Goal: Entertainment & Leisure: Consume media (video, audio)

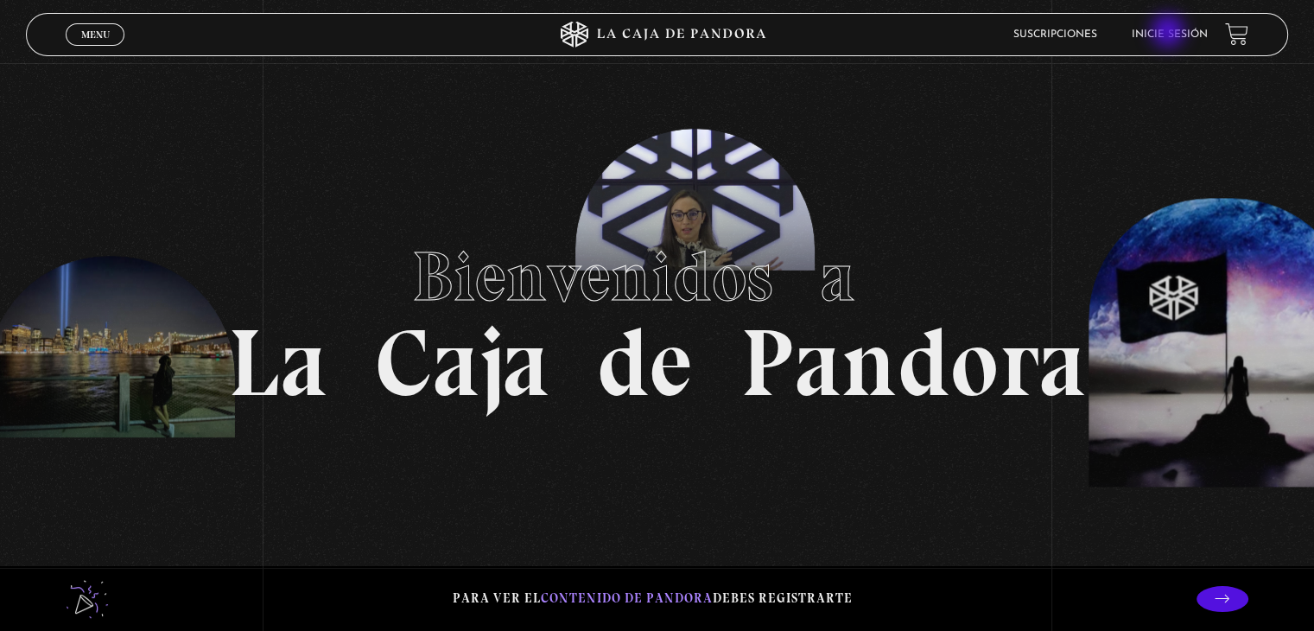
click at [1171, 33] on link "Inicie sesión" at bounding box center [1169, 34] width 76 height 10
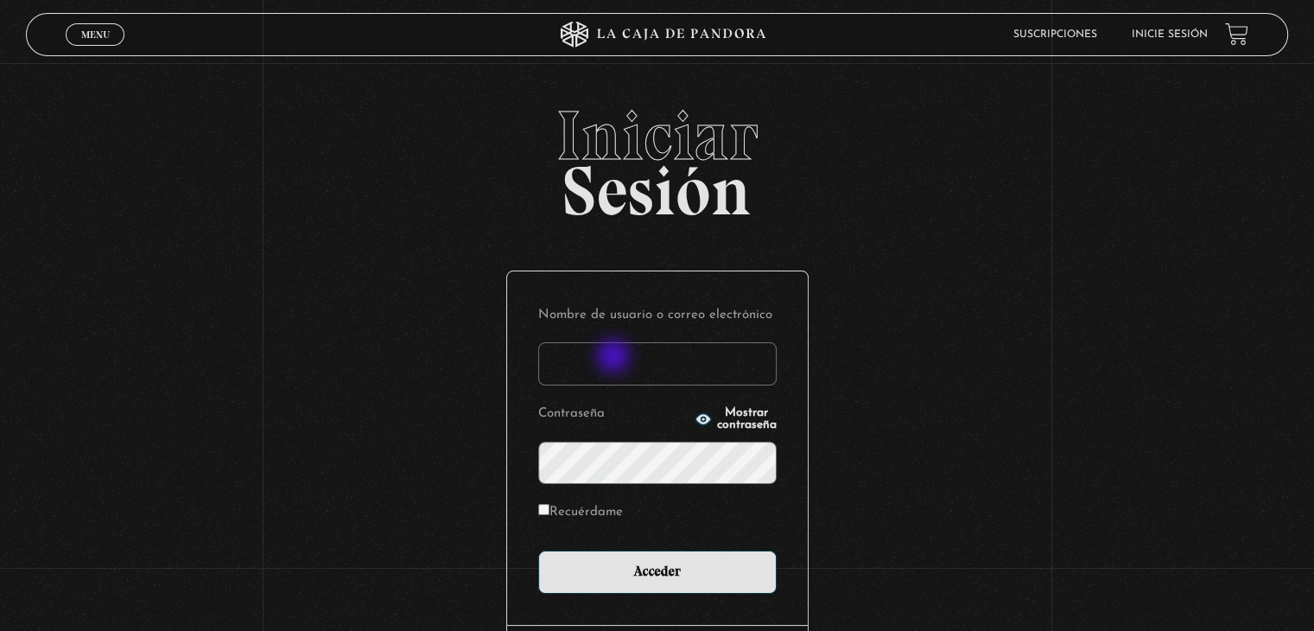
click at [615, 358] on input "Nombre de usuario o correo electrónico" at bounding box center [657, 363] width 238 height 43
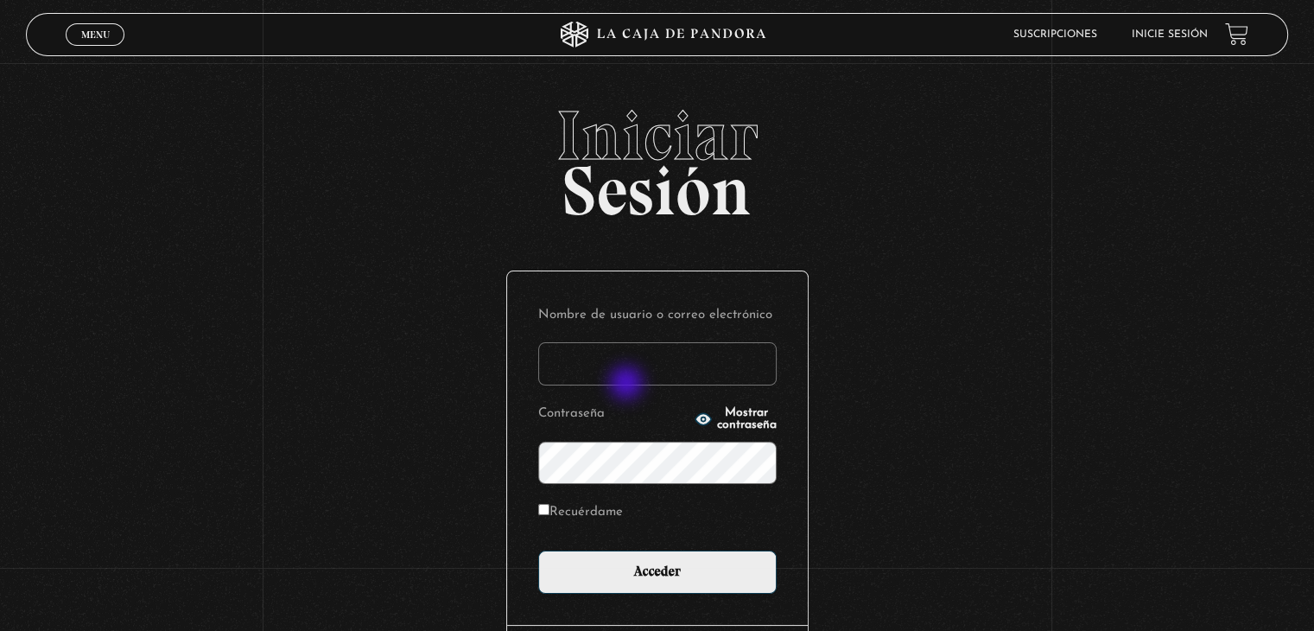
type input "rosibel.corrales39@gmail.com"
click at [538, 550] on input "Acceder" at bounding box center [657, 571] width 238 height 43
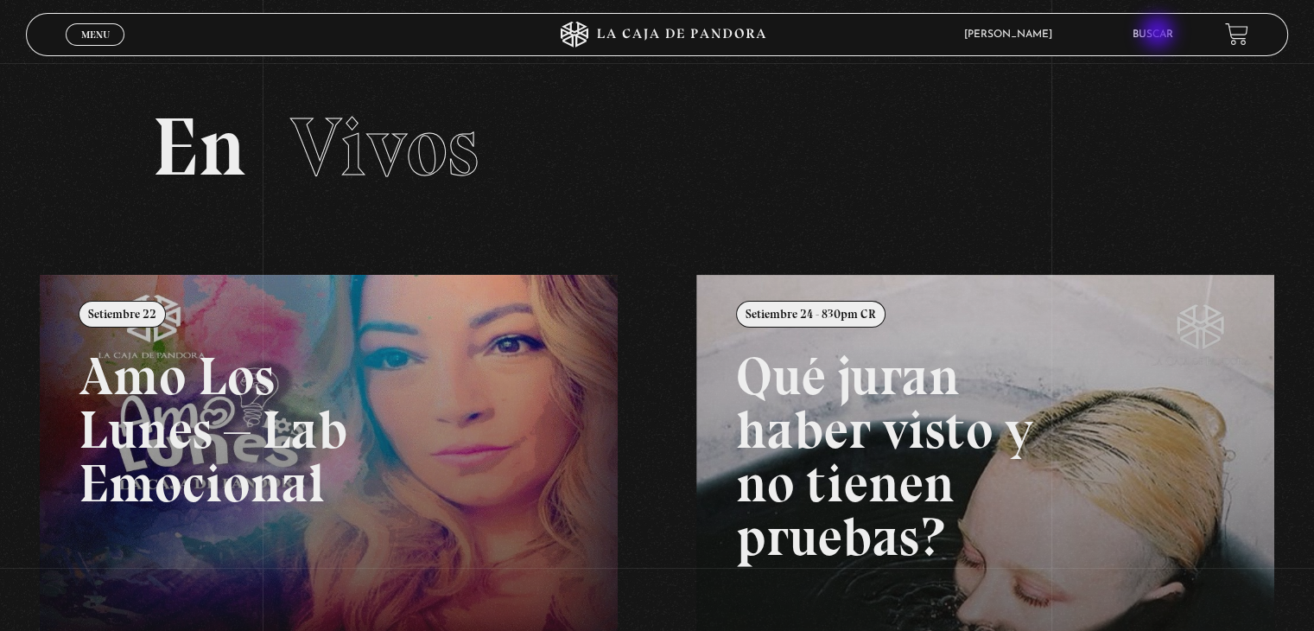
click at [1159, 34] on link "Buscar" at bounding box center [1152, 34] width 41 height 10
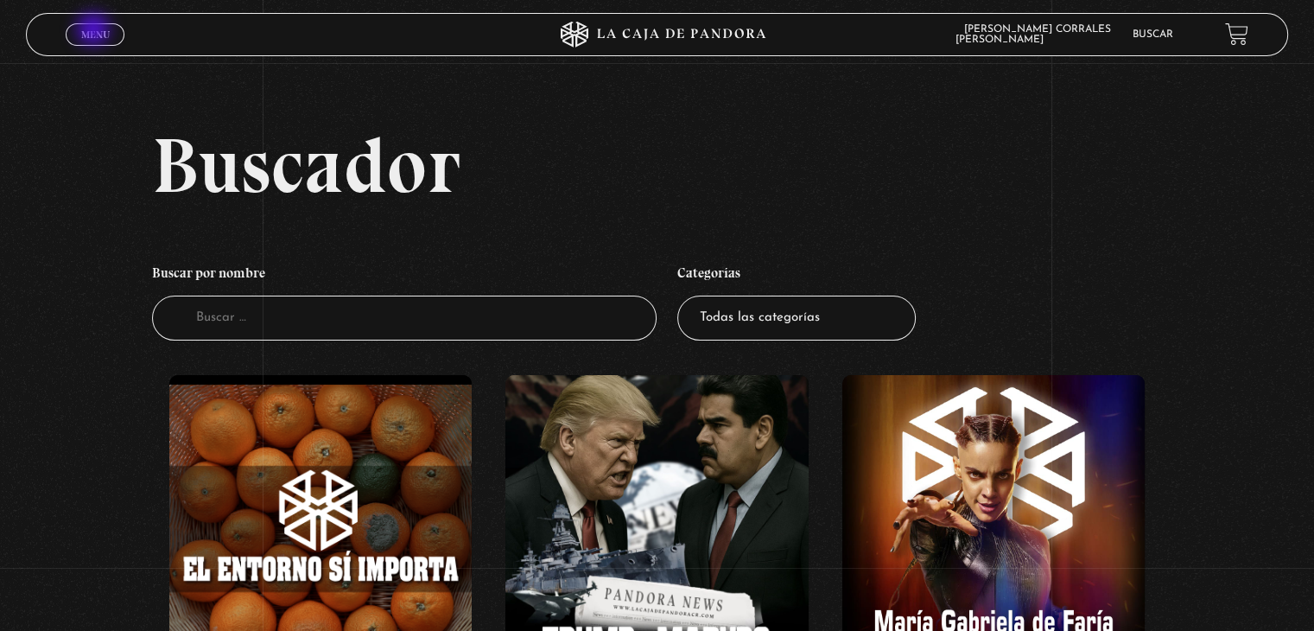
click at [95, 31] on span "Menu" at bounding box center [95, 34] width 29 height 10
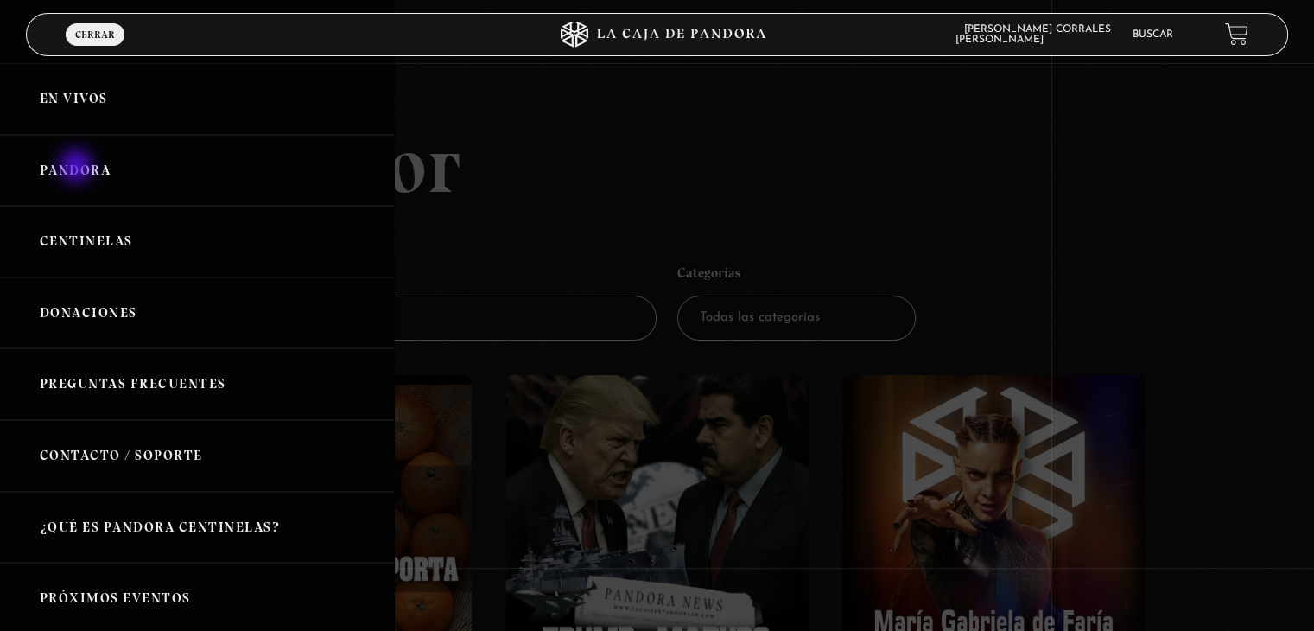
click at [78, 168] on link "Pandora" at bounding box center [197, 171] width 394 height 72
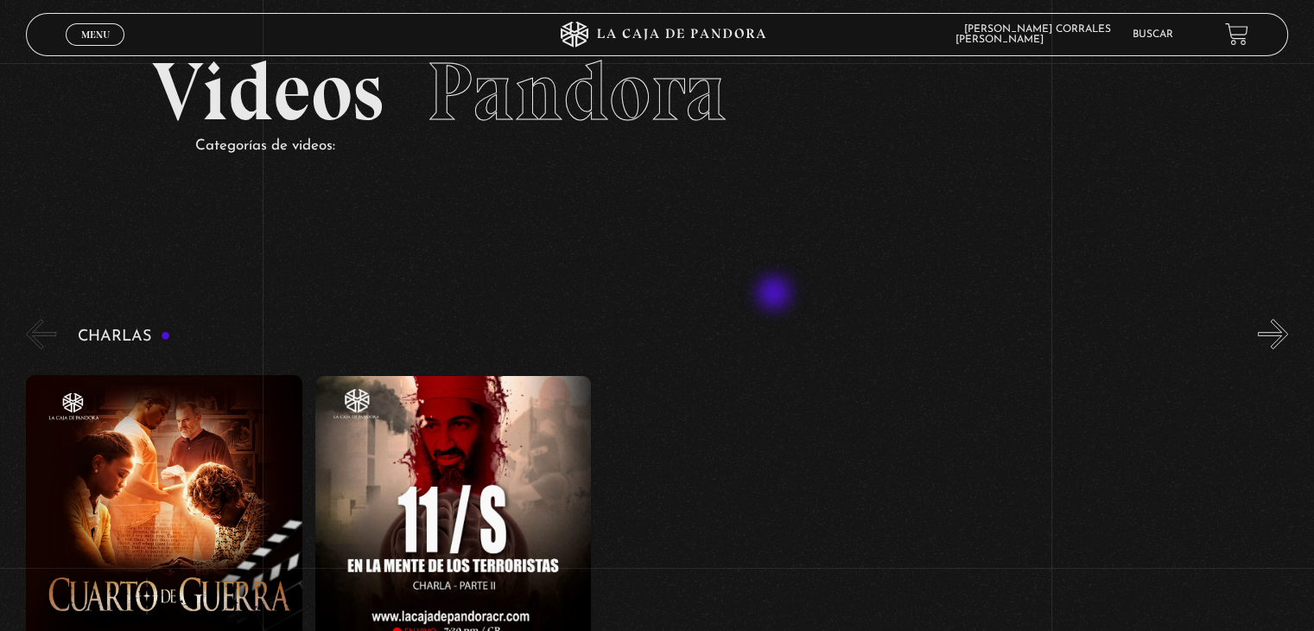
scroll to position [86, 0]
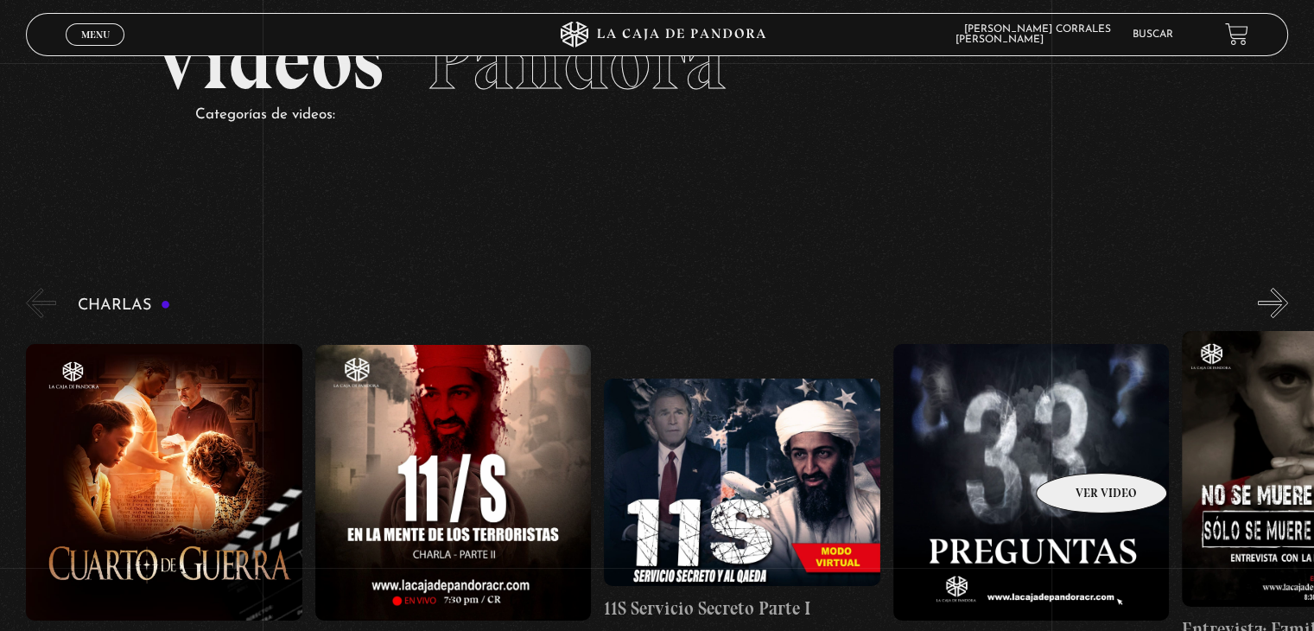
click at [1079, 447] on figure at bounding box center [1031, 482] width 276 height 276
click at [1036, 467] on figure at bounding box center [1031, 482] width 276 height 276
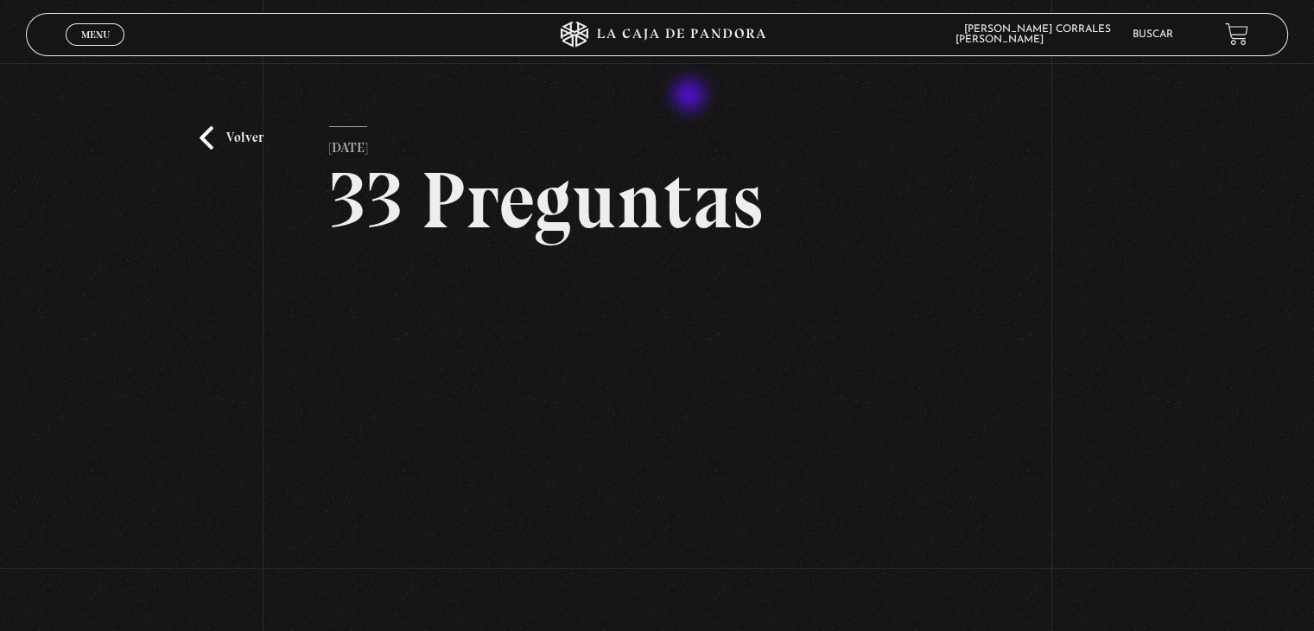
scroll to position [86, 0]
